Goal: Task Accomplishment & Management: Manage account settings

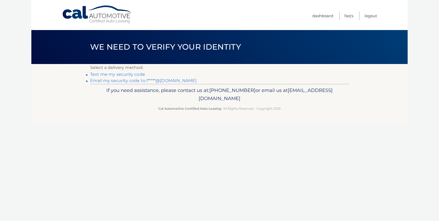
click at [124, 74] on link "Text me my security code" at bounding box center [117, 74] width 55 height 5
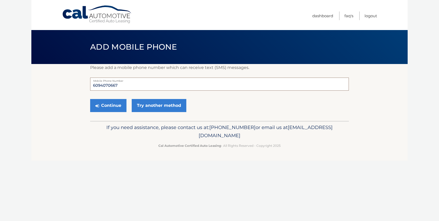
click at [122, 84] on input "6094070667" at bounding box center [219, 84] width 259 height 13
type input "6094642897"
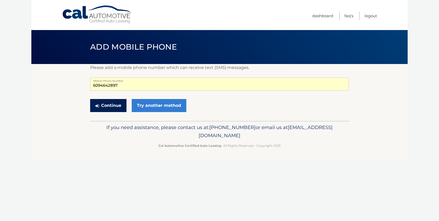
click at [121, 110] on button "Continue" at bounding box center [108, 105] width 36 height 13
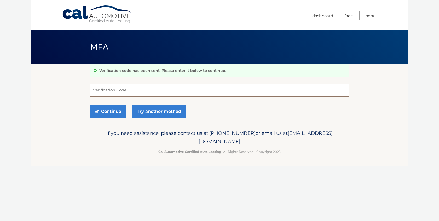
click at [116, 92] on input "Verification Code" at bounding box center [219, 90] width 259 height 13
type input "235719"
click at [121, 113] on button "Continue" at bounding box center [108, 111] width 36 height 13
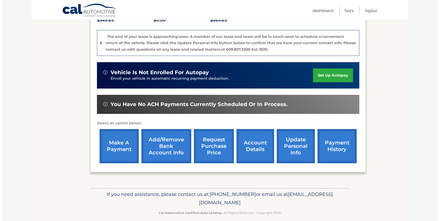
scroll to position [128, 0]
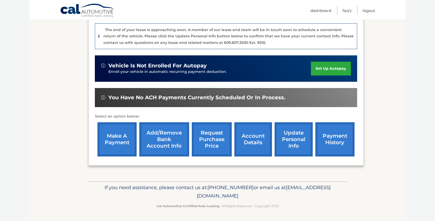
click at [204, 137] on link "request purchase price" at bounding box center [212, 139] width 40 height 34
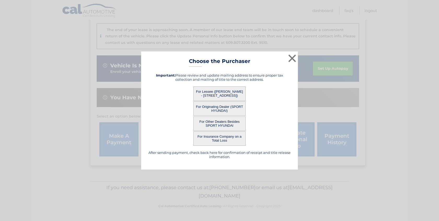
click at [213, 93] on button "For Lessee ([PERSON_NAME] - [STREET_ADDRESS])" at bounding box center [220, 94] width 52 height 14
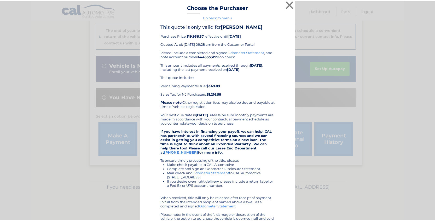
scroll to position [0, 0]
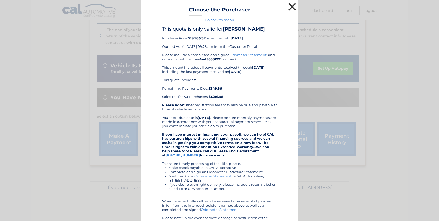
click at [289, 7] on button "×" at bounding box center [292, 7] width 10 height 10
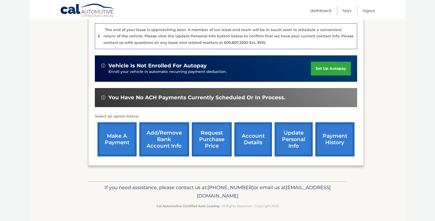
click at [248, 145] on link "account details" at bounding box center [254, 139] width 38 height 34
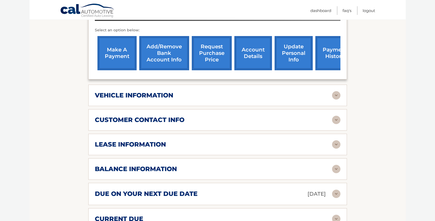
scroll to position [198, 0]
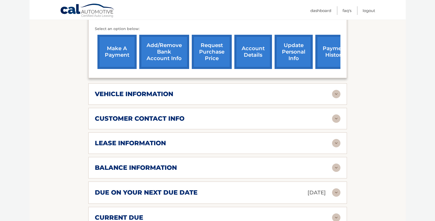
click at [337, 139] on img at bounding box center [336, 143] width 8 height 8
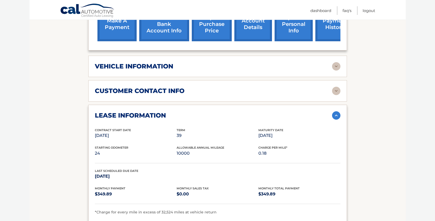
scroll to position [252, 0]
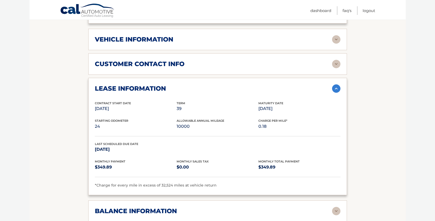
click at [337, 84] on img at bounding box center [336, 88] width 8 height 8
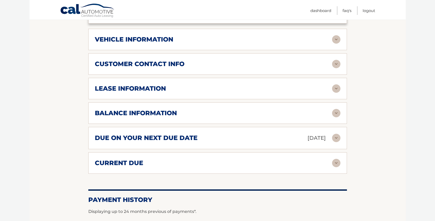
click at [337, 109] on img at bounding box center [336, 113] width 8 height 8
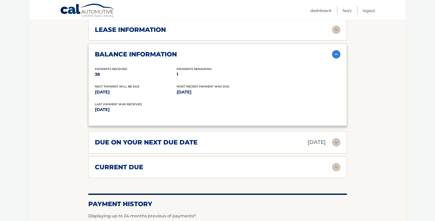
scroll to position [315, 0]
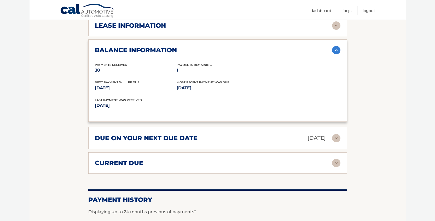
click at [338, 134] on img at bounding box center [336, 138] width 8 height 8
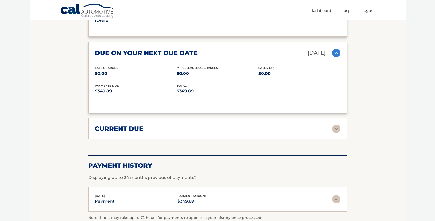
scroll to position [415, 0]
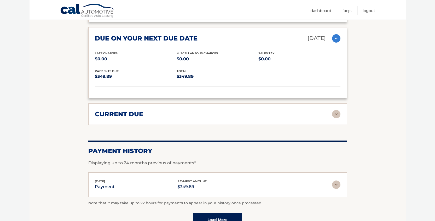
click at [338, 110] on img at bounding box center [336, 114] width 8 height 8
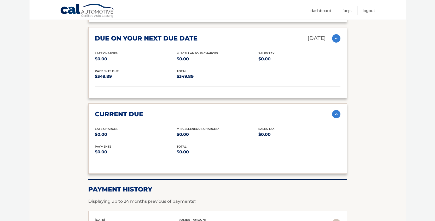
click at [337, 110] on img at bounding box center [336, 114] width 8 height 8
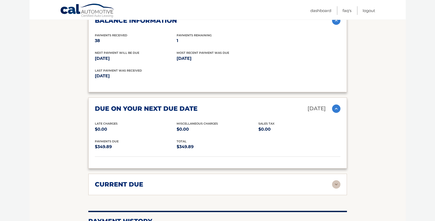
scroll to position [345, 0]
click at [336, 105] on img at bounding box center [336, 109] width 8 height 8
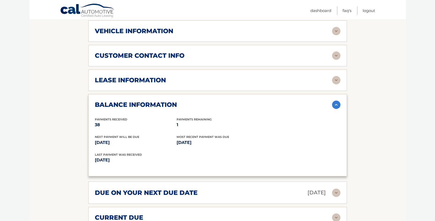
scroll to position [260, 0]
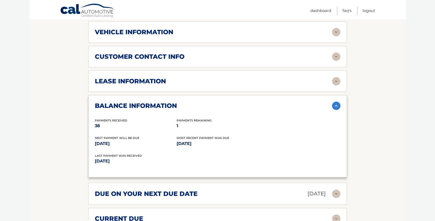
click at [337, 77] on img at bounding box center [336, 81] width 8 height 8
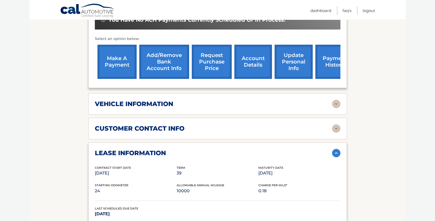
scroll to position [134, 0]
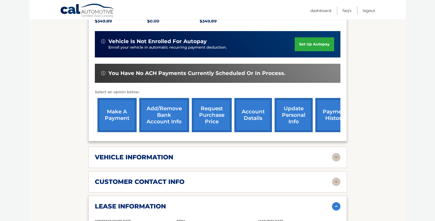
click at [337, 153] on img at bounding box center [336, 157] width 8 height 8
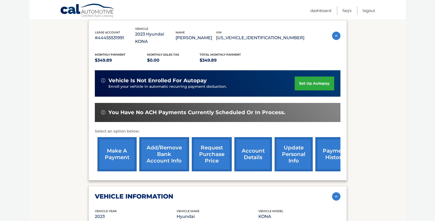
scroll to position [0, 0]
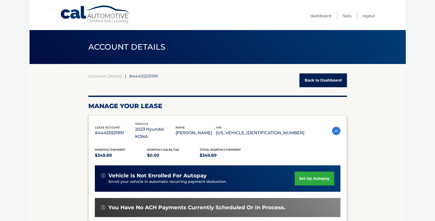
click at [317, 82] on link "Back to Dashboard" at bounding box center [324, 80] width 48 height 14
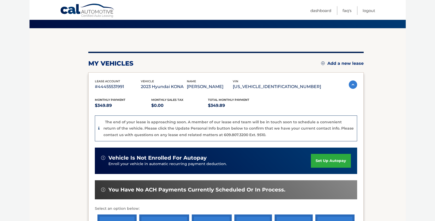
scroll to position [32, 0]
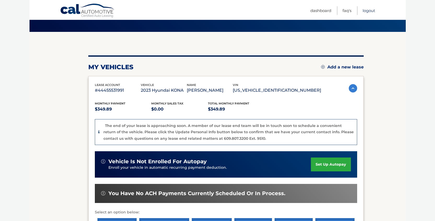
click at [373, 11] on link "Logout" at bounding box center [369, 10] width 13 height 9
